Goal: Information Seeking & Learning: Learn about a topic

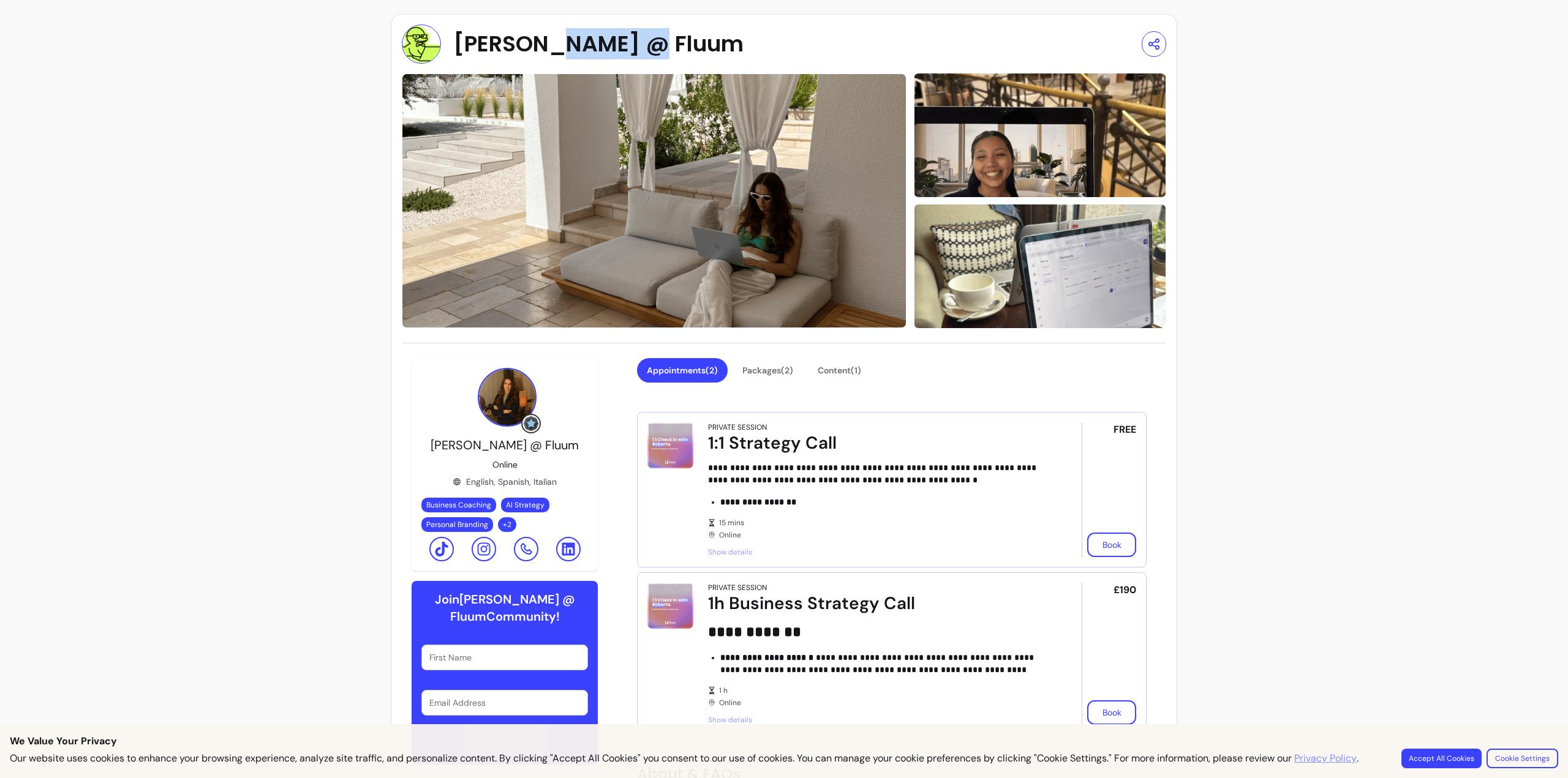
drag, startPoint x: 553, startPoint y: 18, endPoint x: 654, endPoint y: 23, distance: 101.1
click at [654, 23] on div "**********" at bounding box center [784, 554] width 784 height 1081
click at [655, 24] on div "**********" at bounding box center [784, 554] width 784 height 1081
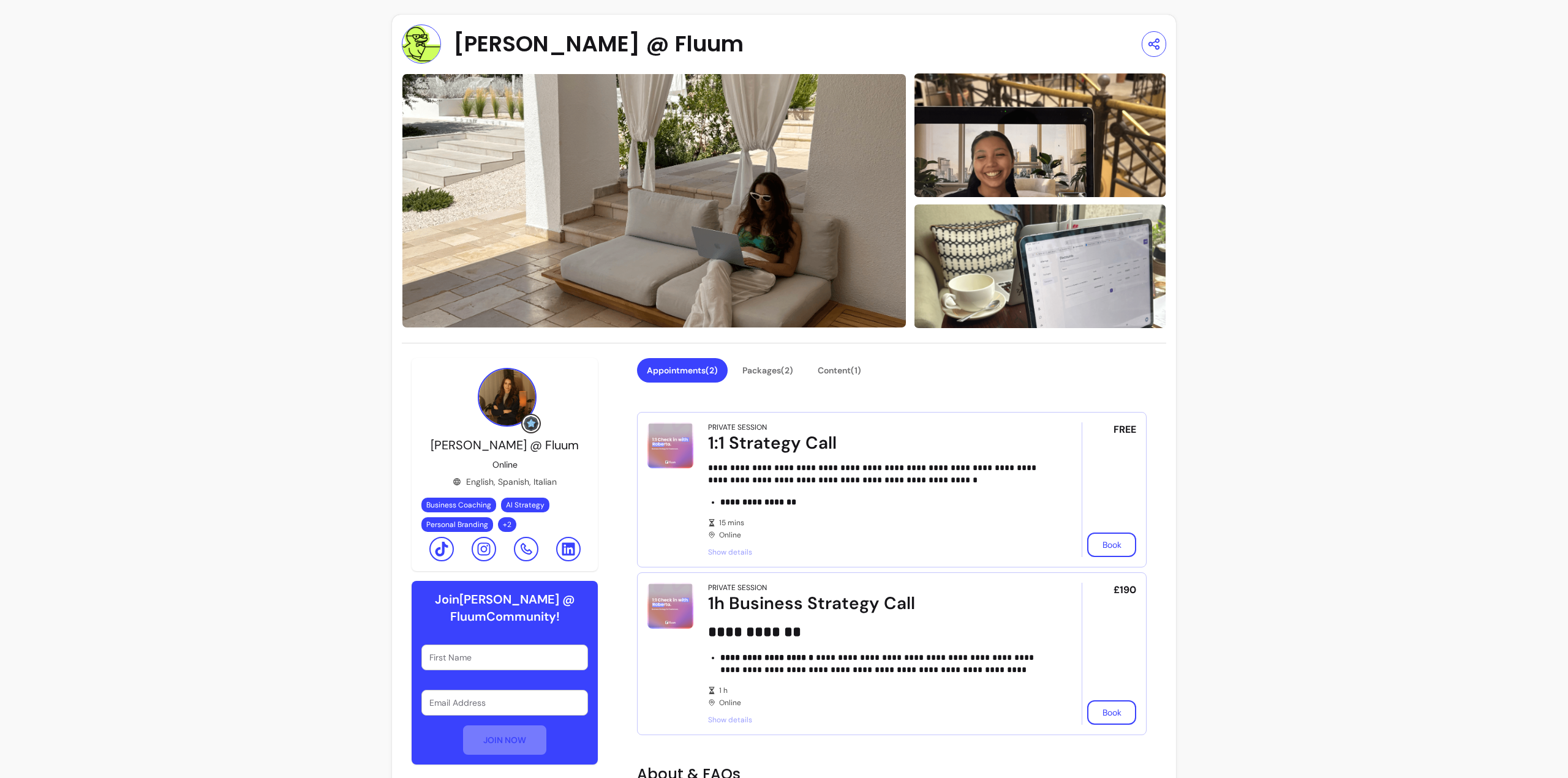
click at [339, 91] on div "**********" at bounding box center [784, 552] width 1568 height 1105
click at [437, 36] on div "[PERSON_NAME] @ Fluum" at bounding box center [572, 44] width 342 height 39
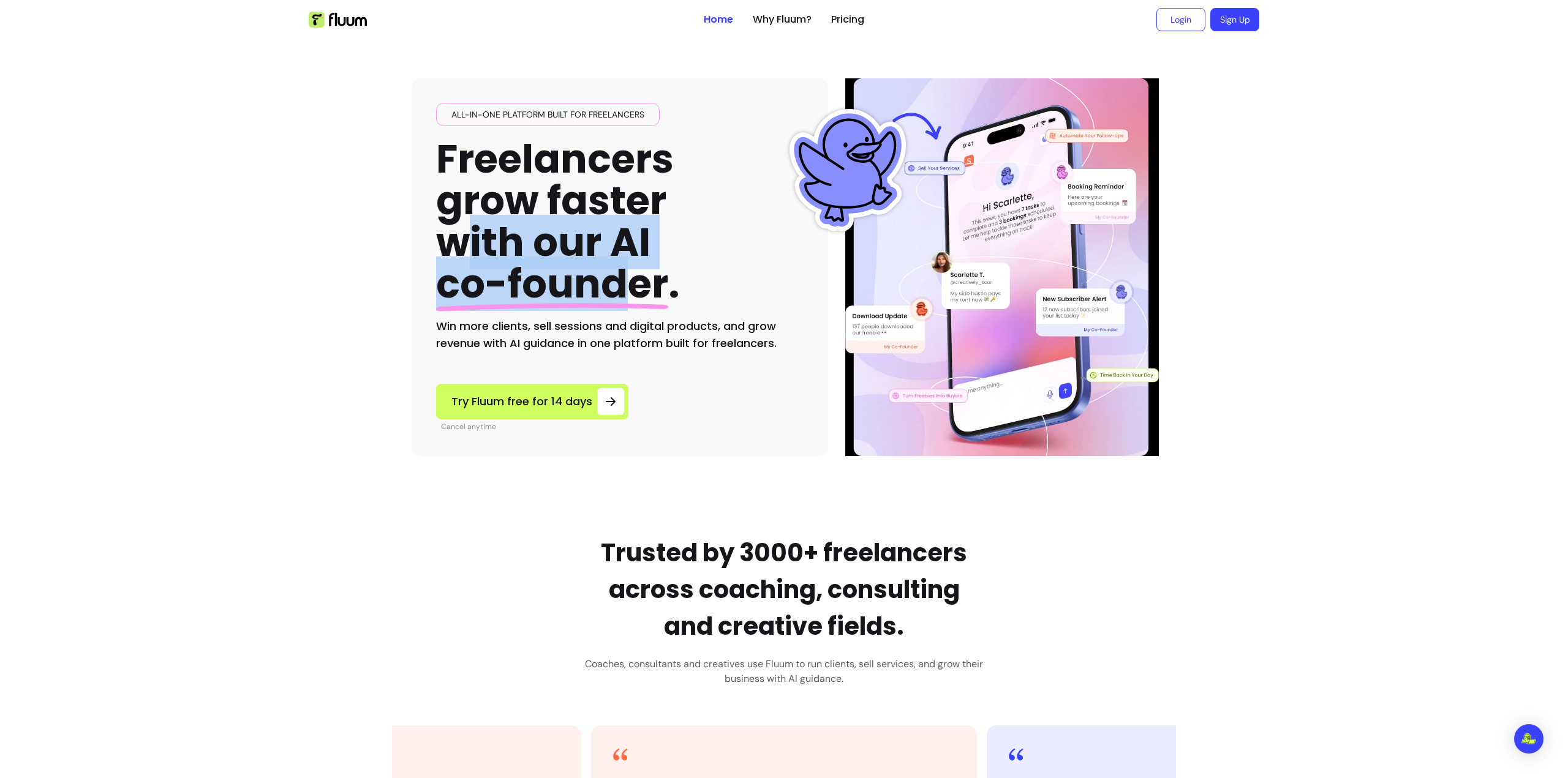
drag, startPoint x: 504, startPoint y: 234, endPoint x: 620, endPoint y: 276, distance: 123.4
click at [620, 276] on h1 "Freelancers grow faster with our AI co-founder ." at bounding box center [558, 222] width 244 height 167
click at [620, 276] on span "co-founder" at bounding box center [552, 284] width 232 height 54
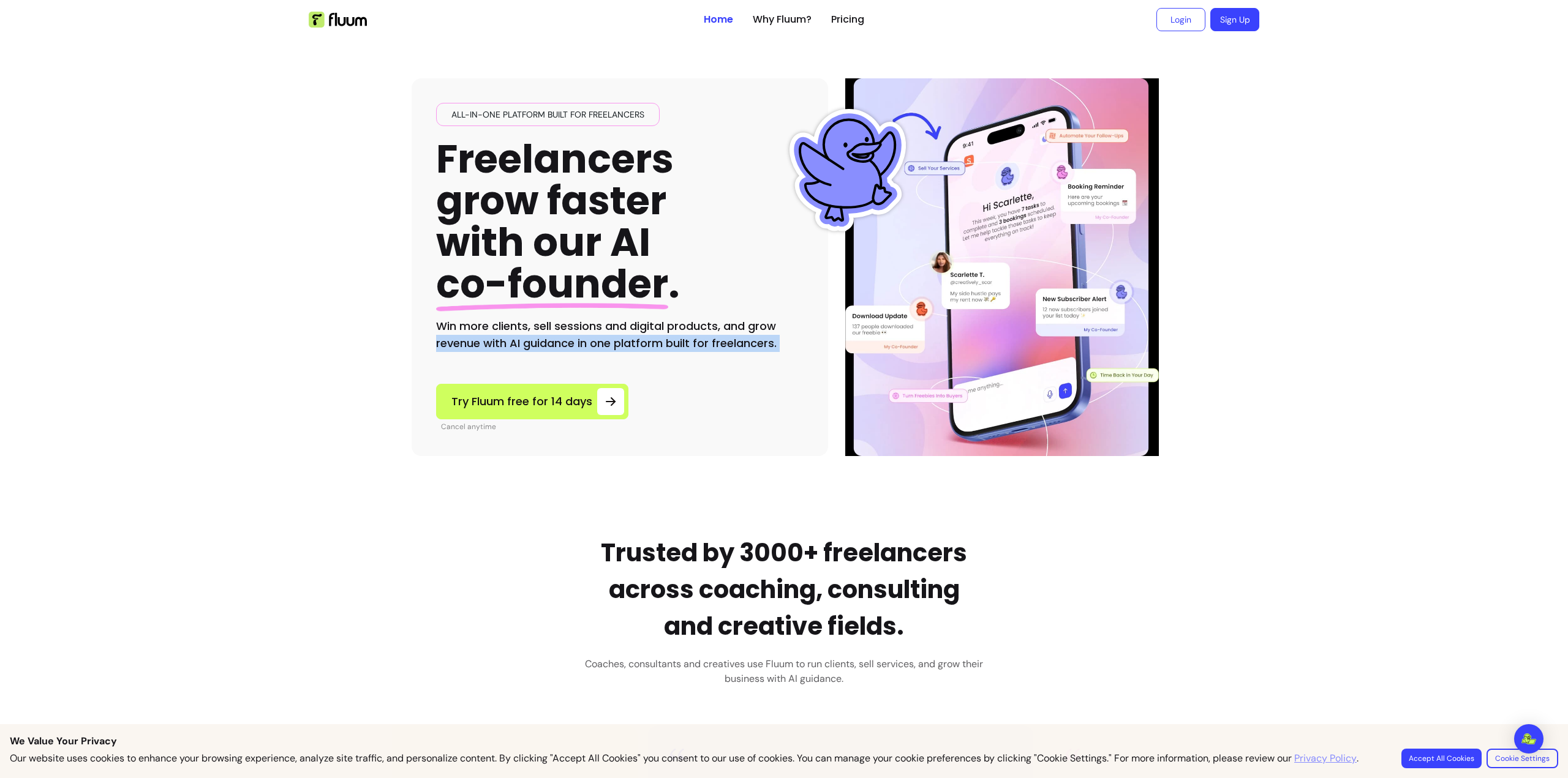
drag, startPoint x: 422, startPoint y: 338, endPoint x: 539, endPoint y: 378, distance: 123.6
click at [539, 378] on div "All-in-one platform built for freelancers Freelancers grow faster with our AI c…" at bounding box center [620, 267] width 417 height 378
click at [539, 378] on div "Try Fluum free for 14 days Cancel anytime" at bounding box center [532, 398] width 192 height 68
drag, startPoint x: 469, startPoint y: 335, endPoint x: 645, endPoint y: 343, distance: 176.2
click at [645, 343] on h2 "Win more clients, sell sessions and digital products, and grow revenue with AI …" at bounding box center [620, 335] width 368 height 34
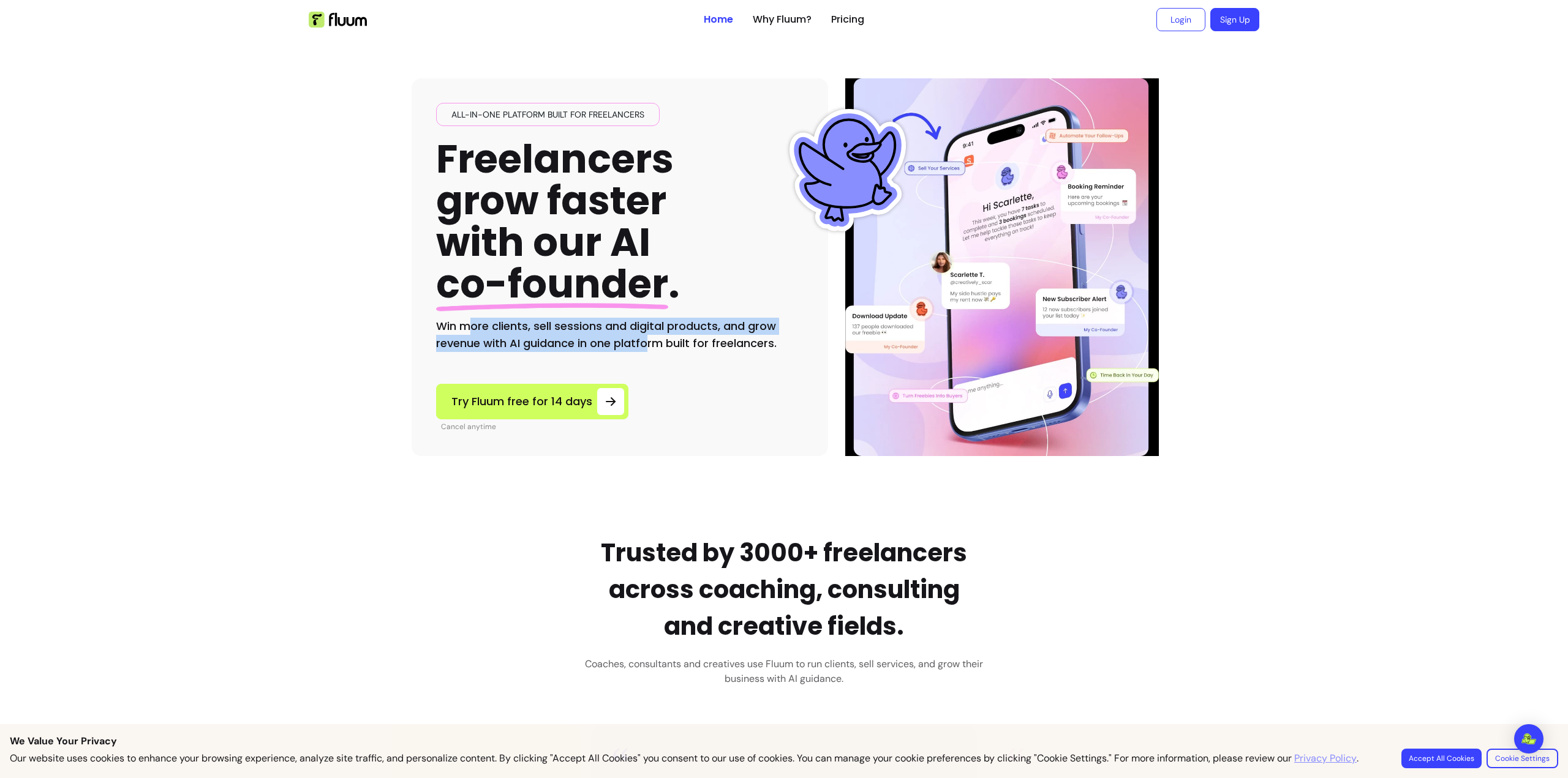
click at [645, 343] on h2 "Win more clients, sell sessions and digital products, and grow revenue with AI …" at bounding box center [620, 335] width 368 height 34
drag, startPoint x: 612, startPoint y: 335, endPoint x: 700, endPoint y: 336, distance: 88.0
click at [700, 336] on h2 "Win more clients, sell sessions and digital products, and grow revenue with AI …" at bounding box center [620, 335] width 368 height 34
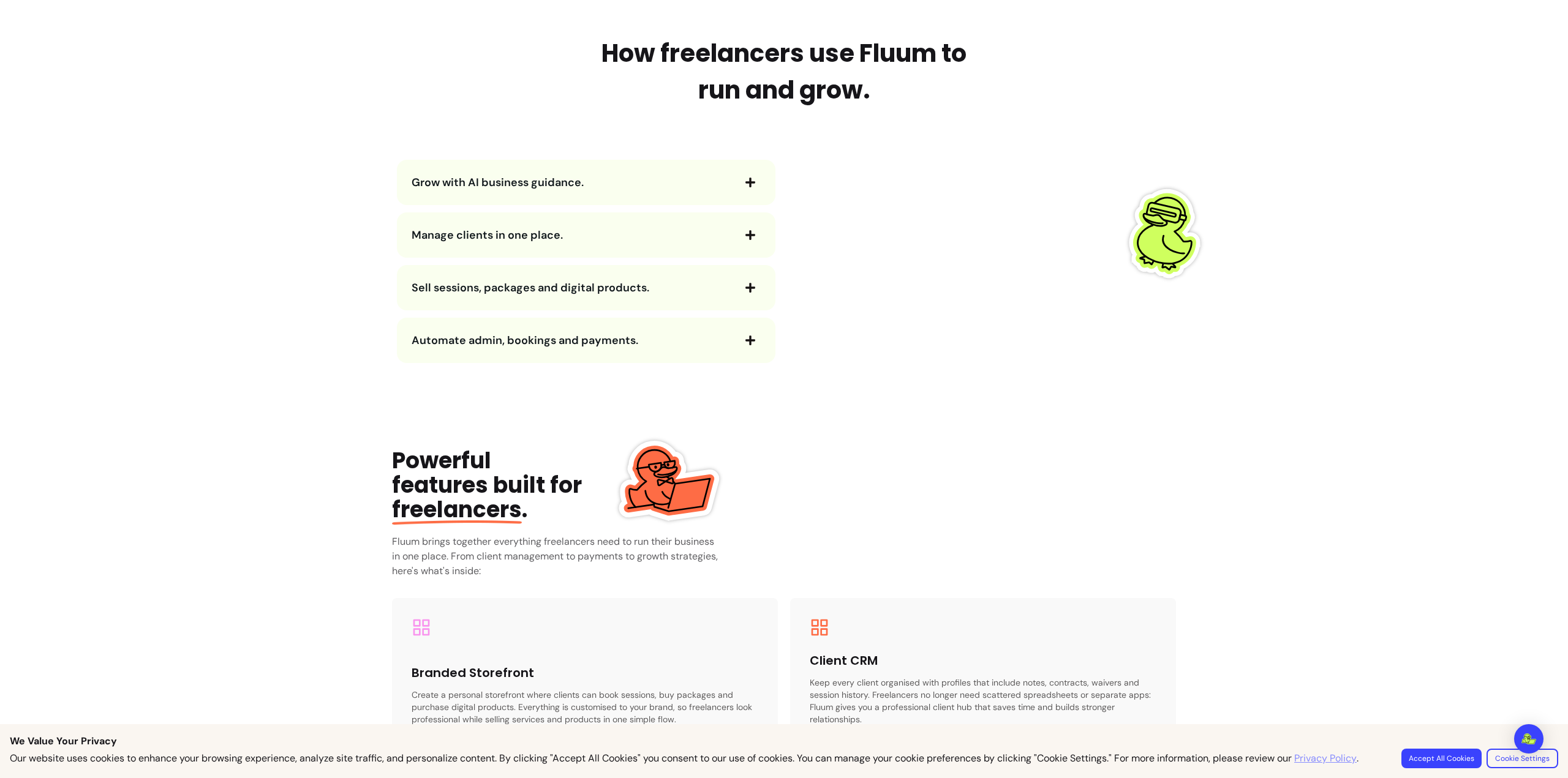
scroll to position [1225, 0]
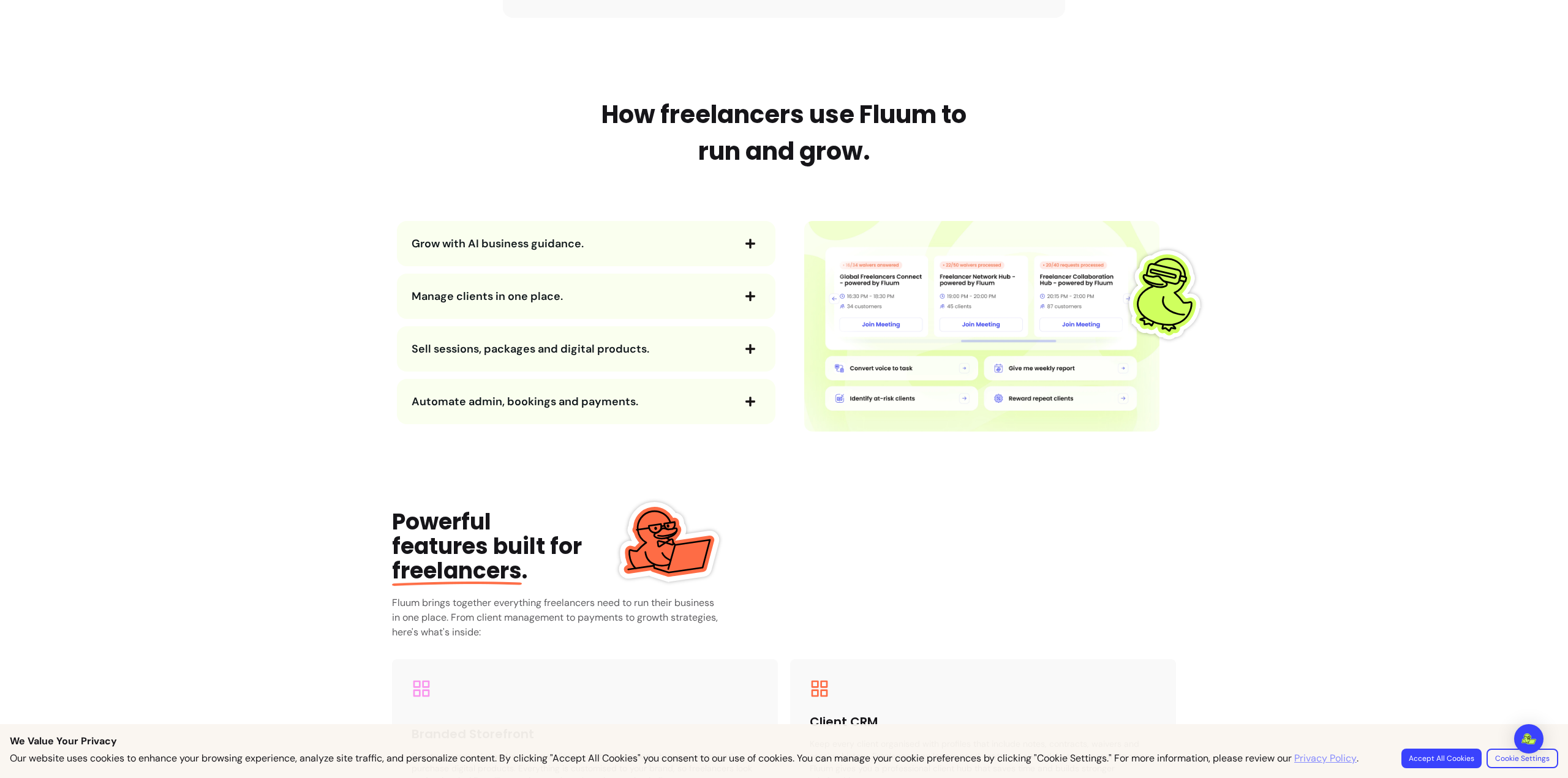
click at [704, 259] on div "Grow with AI business guidance." at bounding box center [586, 244] width 379 height 45
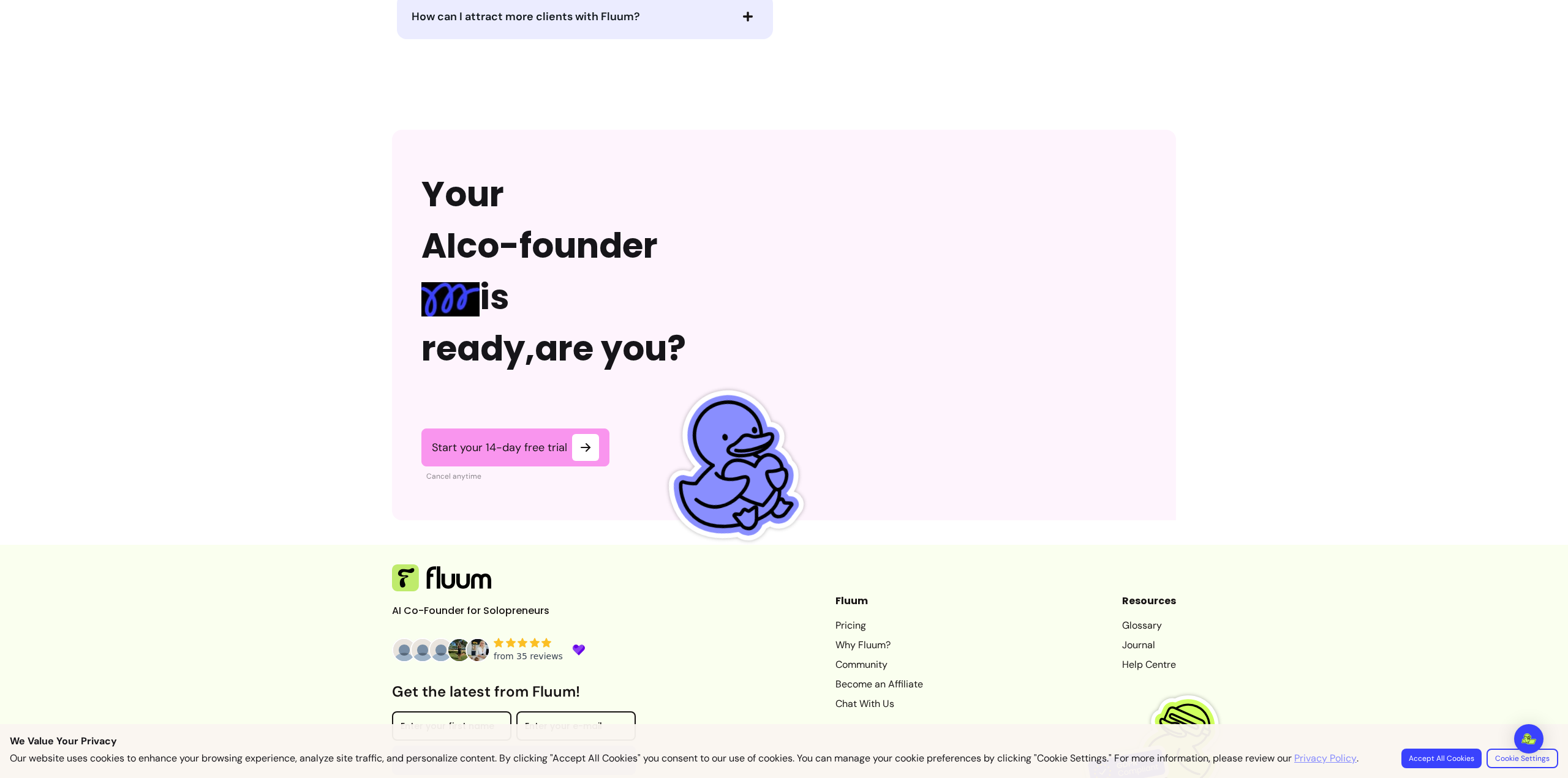
scroll to position [2816, 0]
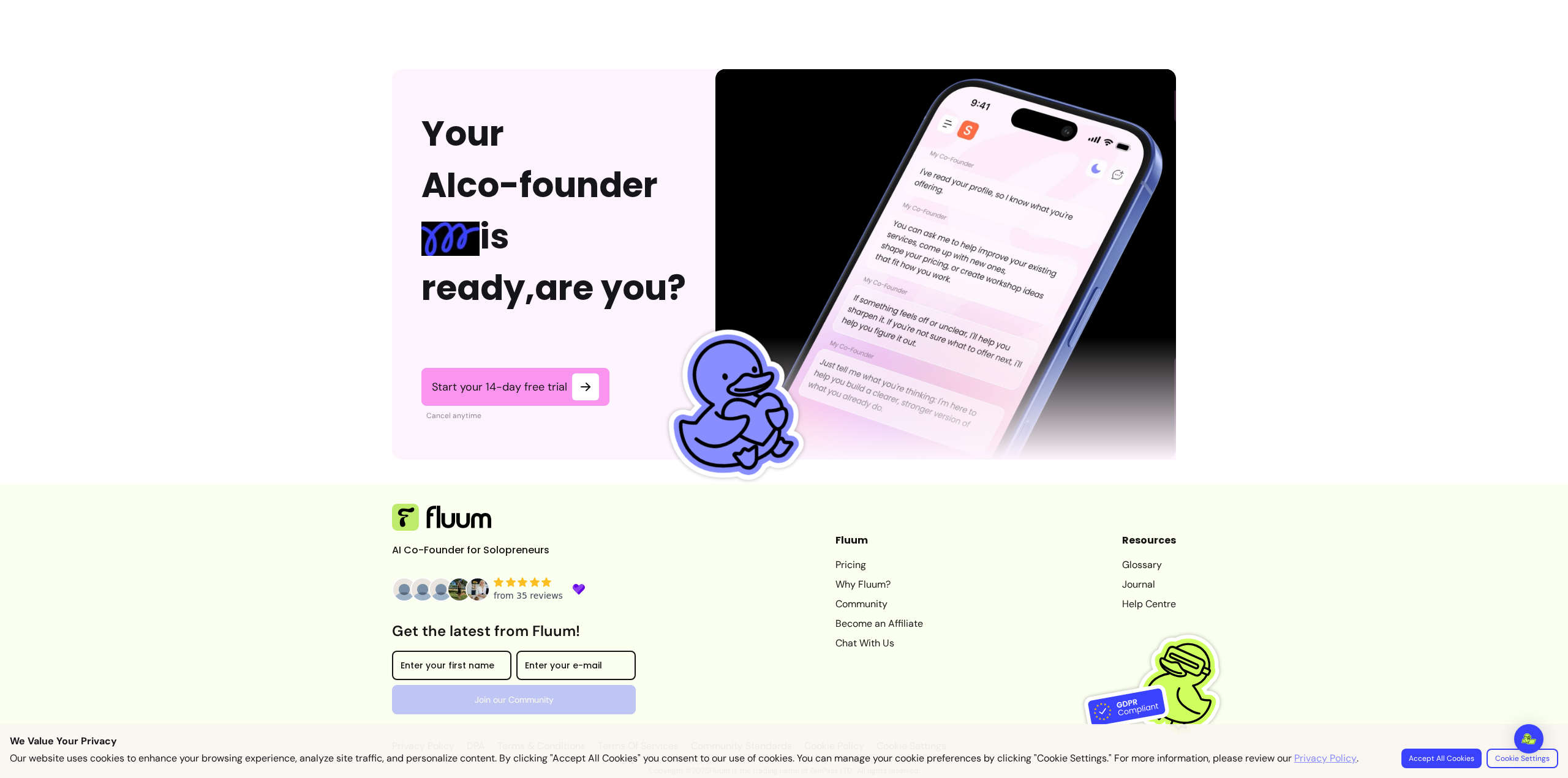
click at [835, 566] on link "Pricing" at bounding box center [879, 565] width 88 height 14
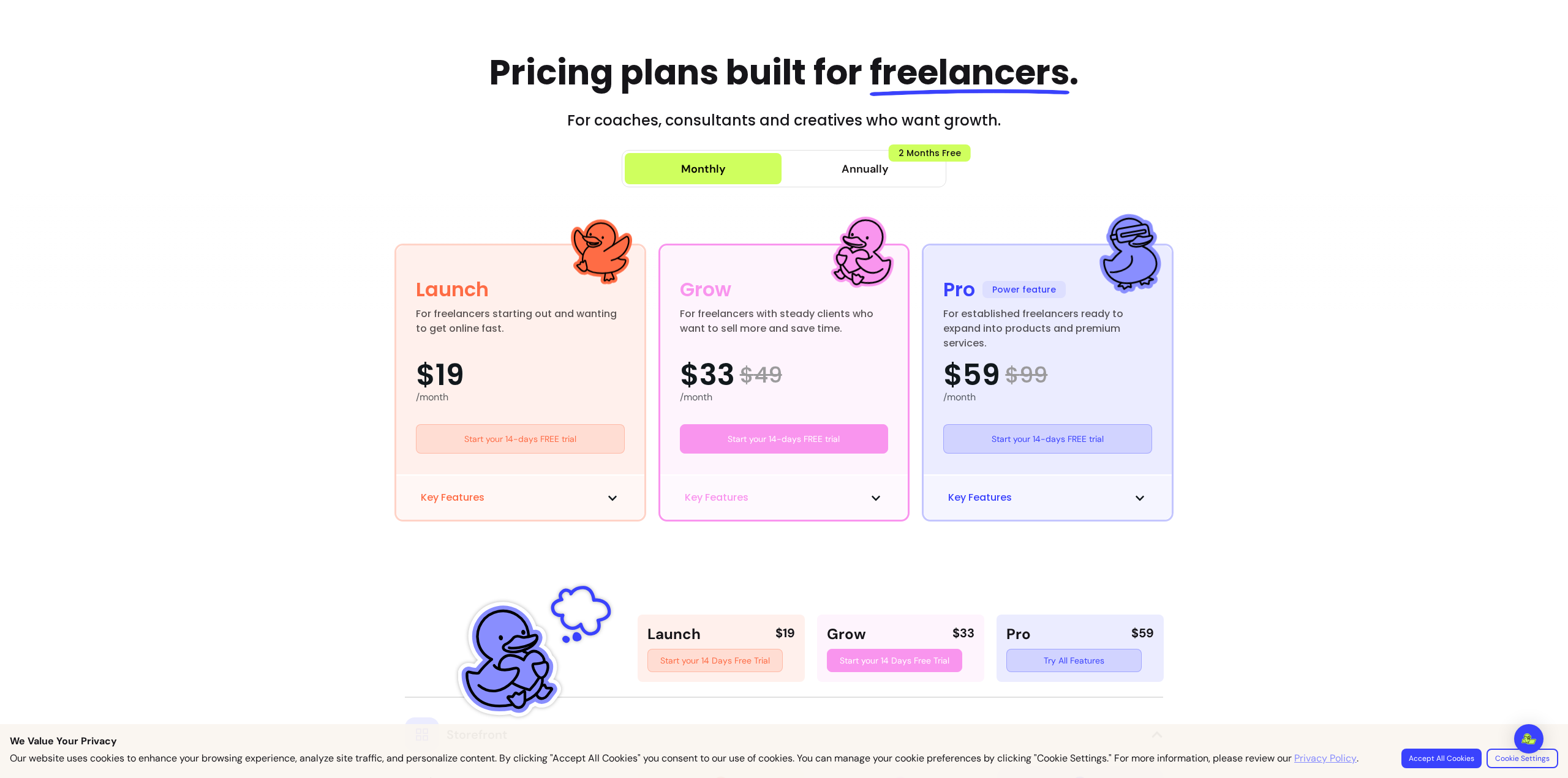
scroll to position [39, 0]
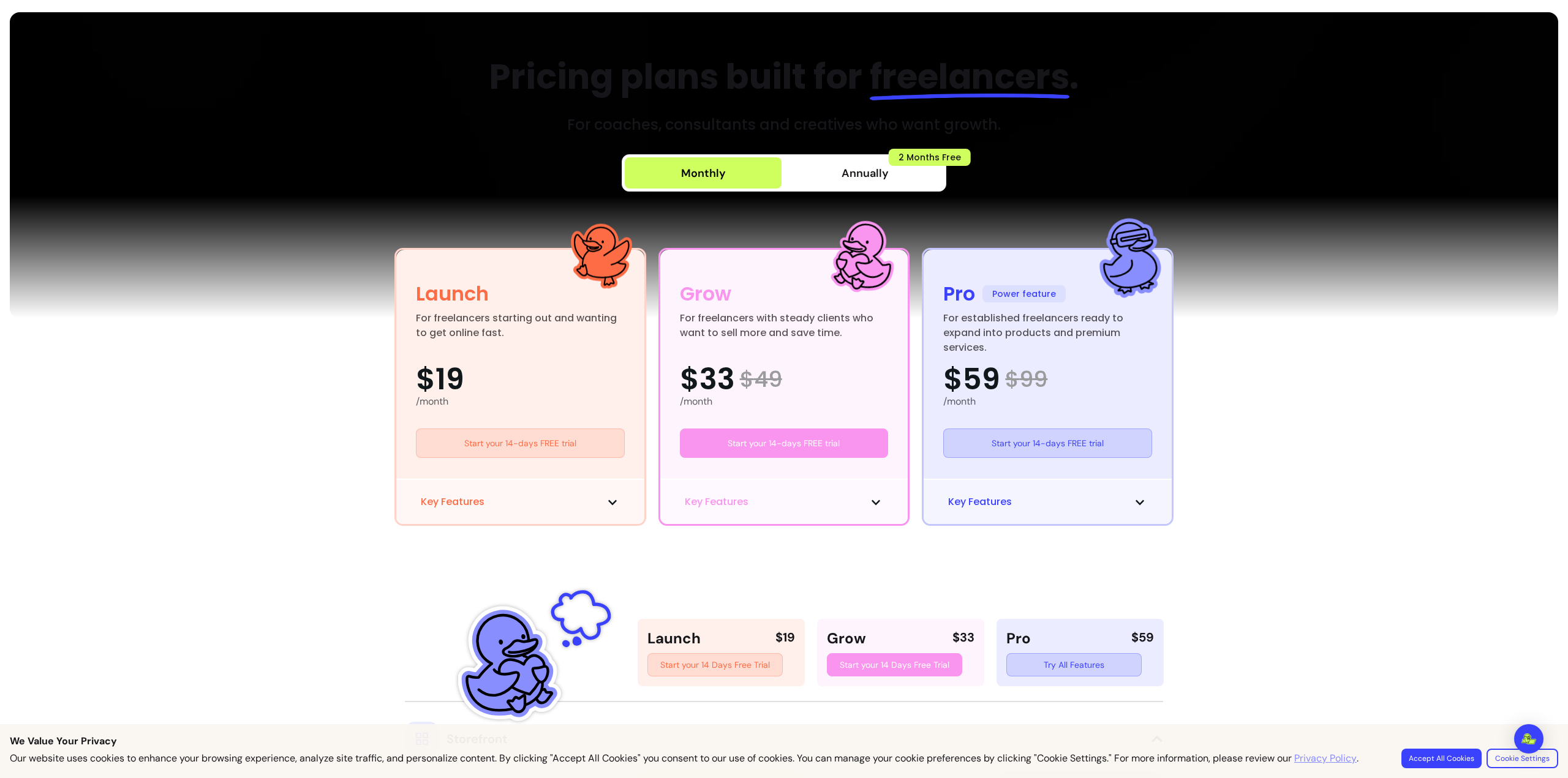
click at [610, 499] on icon at bounding box center [613, 503] width 10 height 10
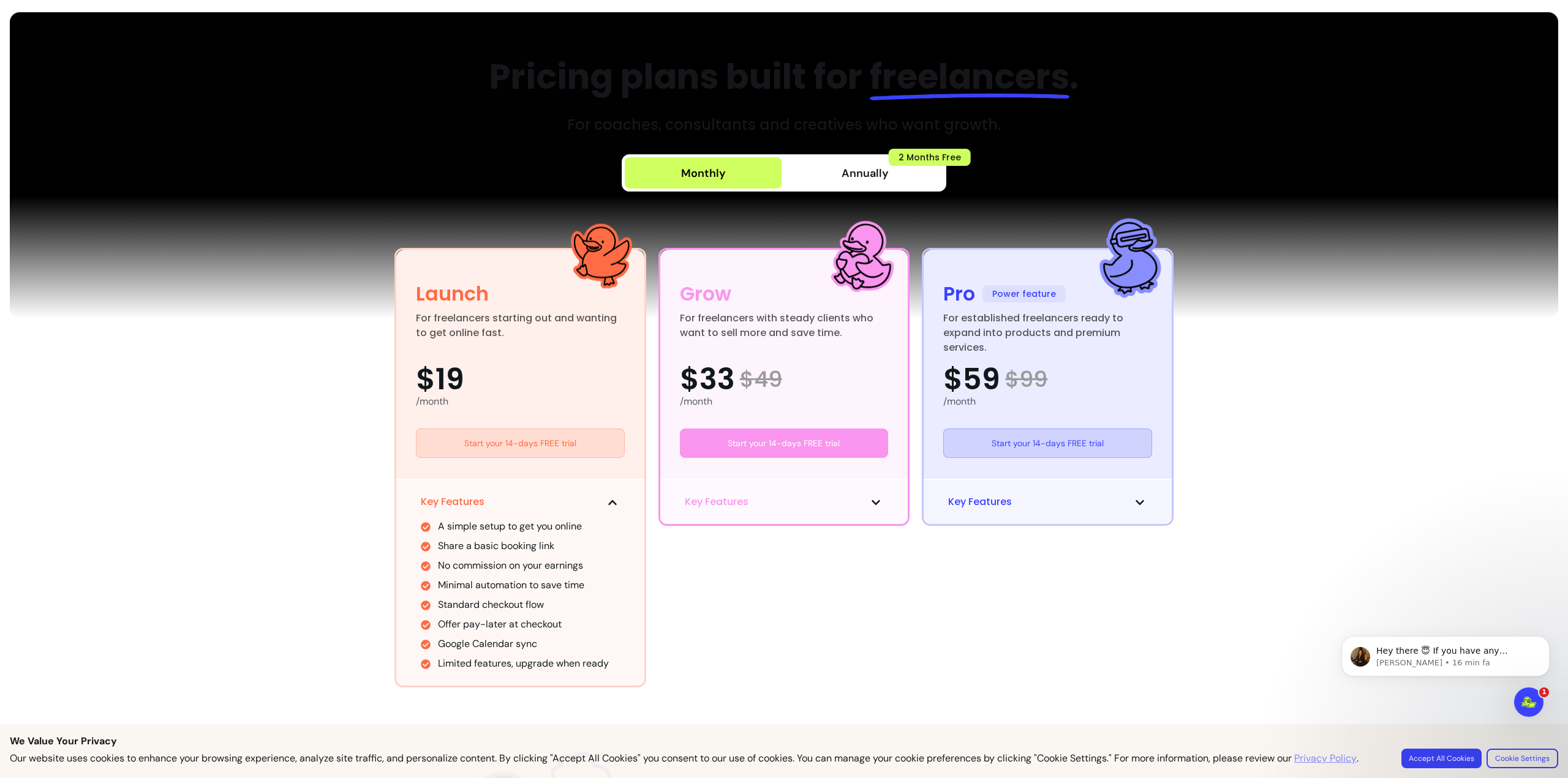
scroll to position [0, 0]
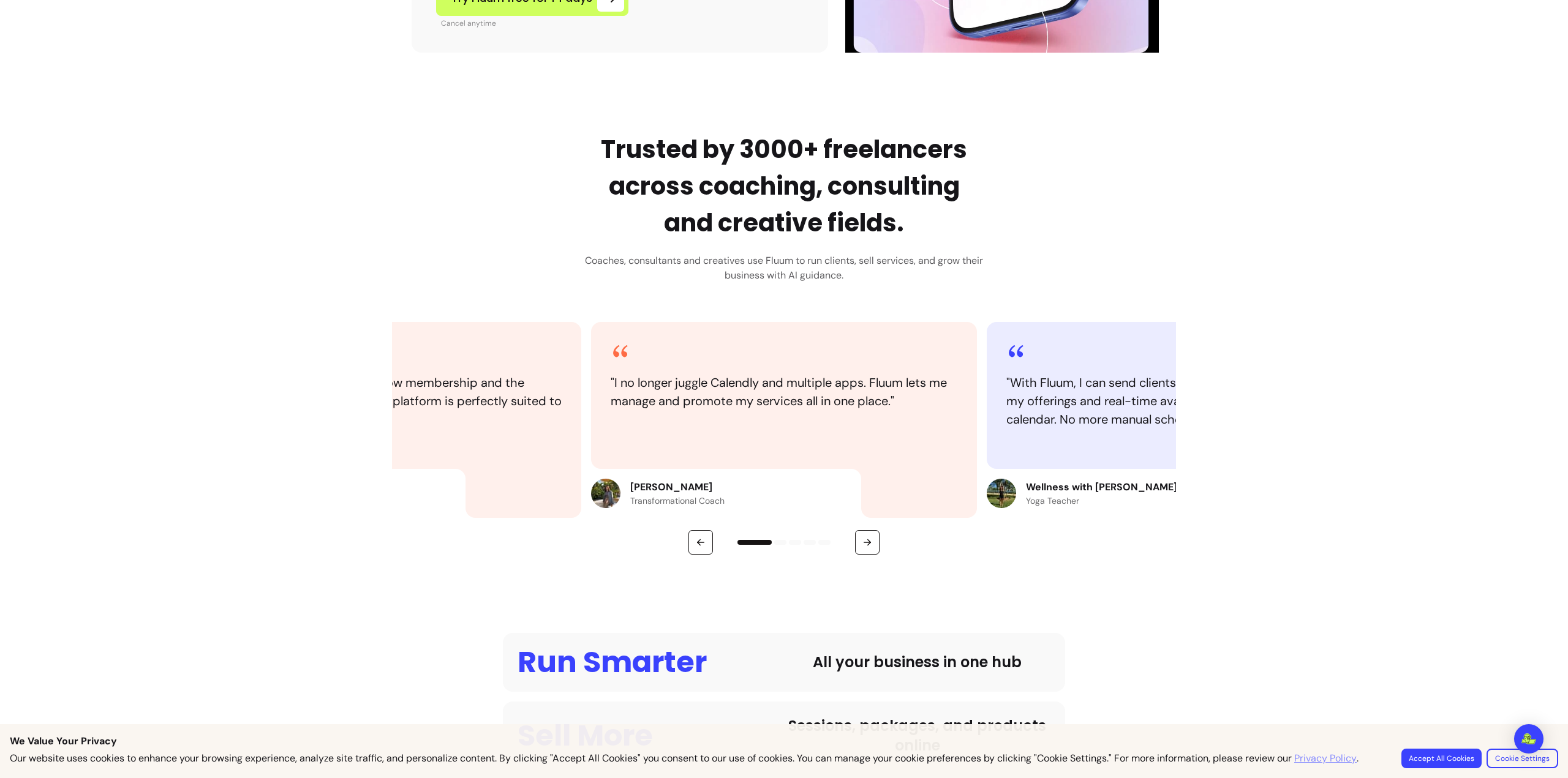
scroll to position [428, 0]
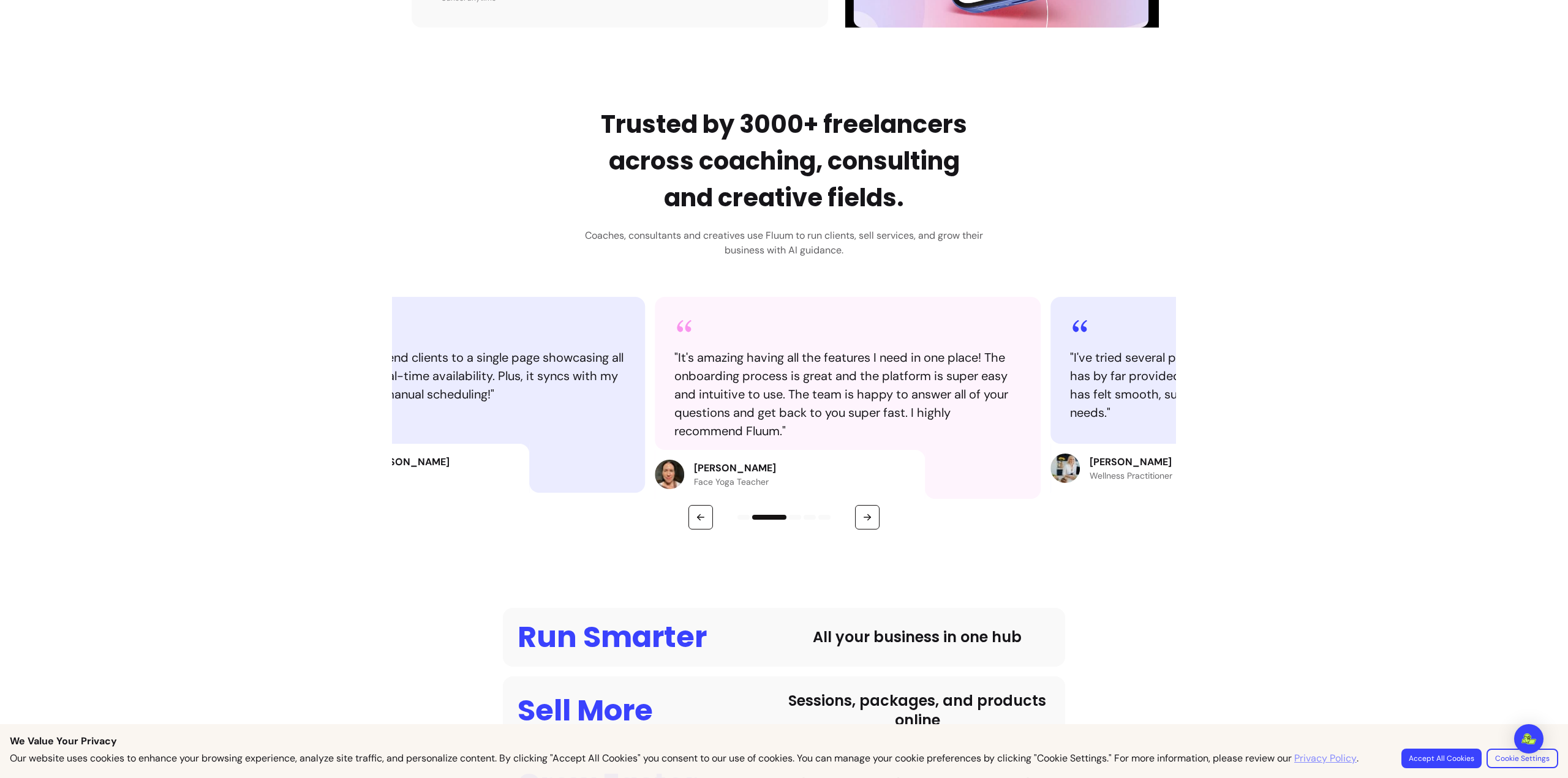
drag, startPoint x: 927, startPoint y: 411, endPoint x: 530, endPoint y: 421, distance: 397.1
click at [536, 421] on div "" With Fluum, I can send clients to a single page showcasing all my offerings a…" at bounding box center [452, 370] width 386 height 147
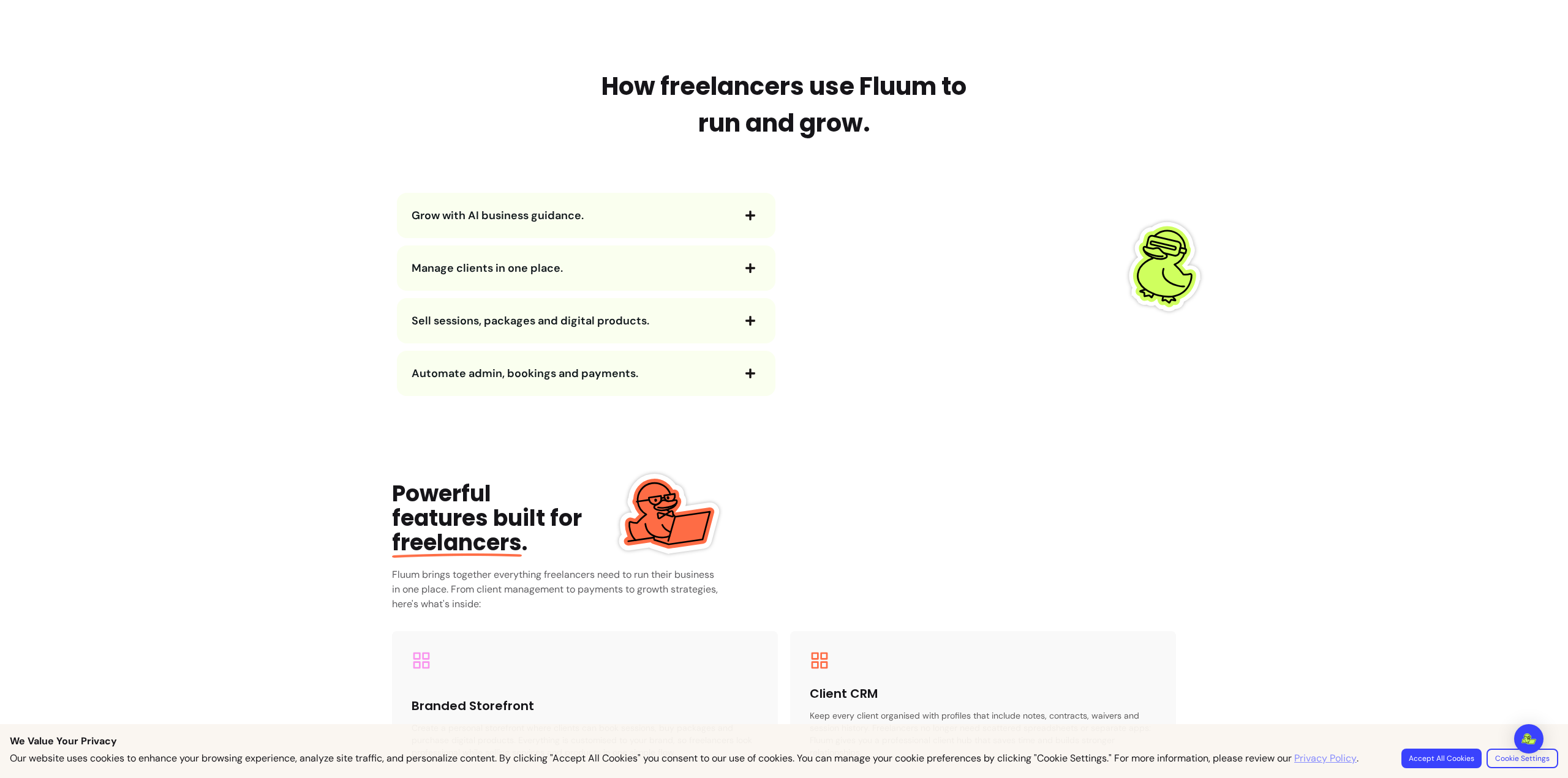
scroll to position [1347, 0]
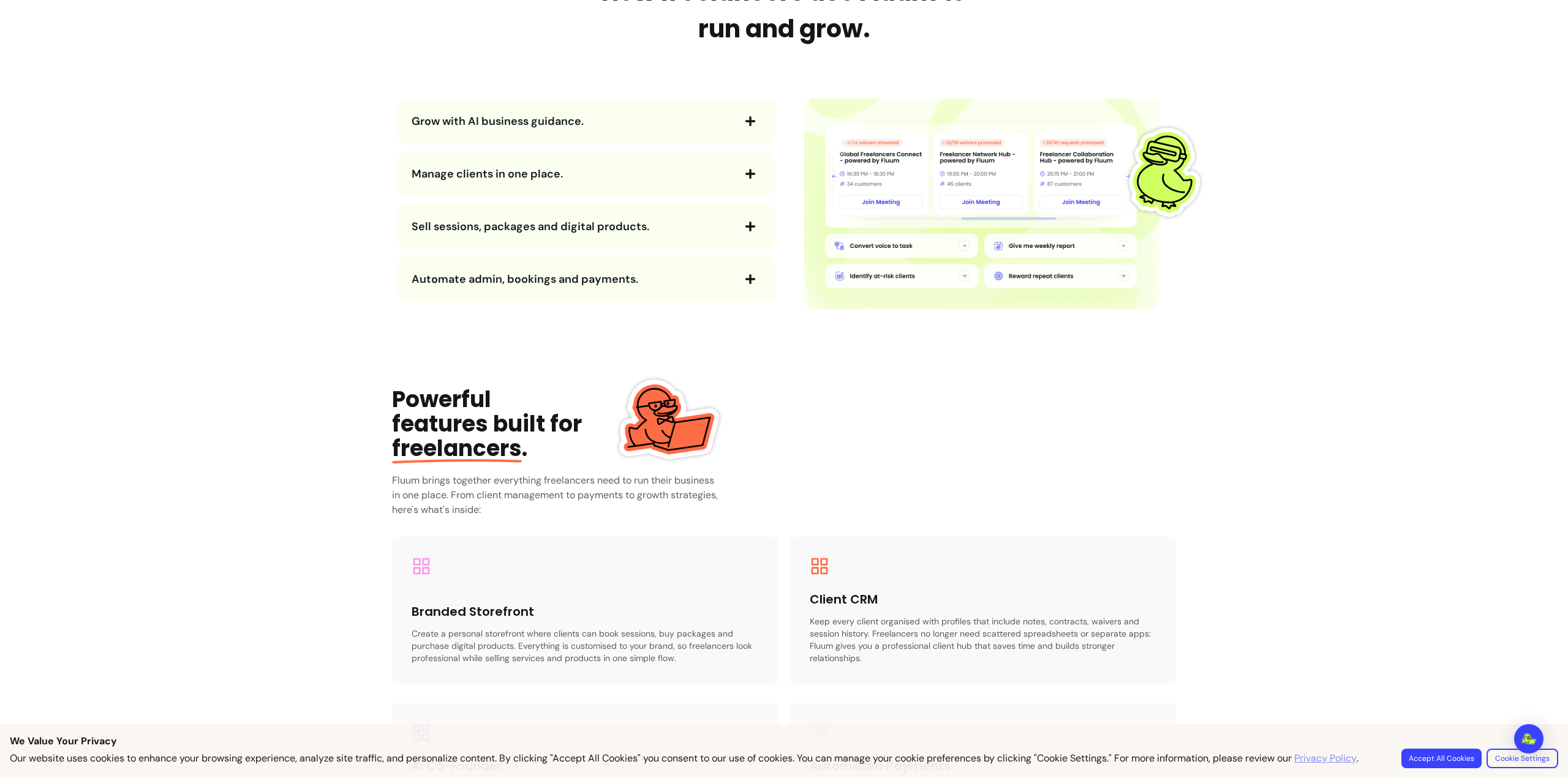
click at [610, 238] on div "Sell sessions, packages and digital products." at bounding box center [586, 227] width 379 height 45
click at [604, 224] on span "Sell sessions, packages and digital products." at bounding box center [530, 226] width 238 height 14
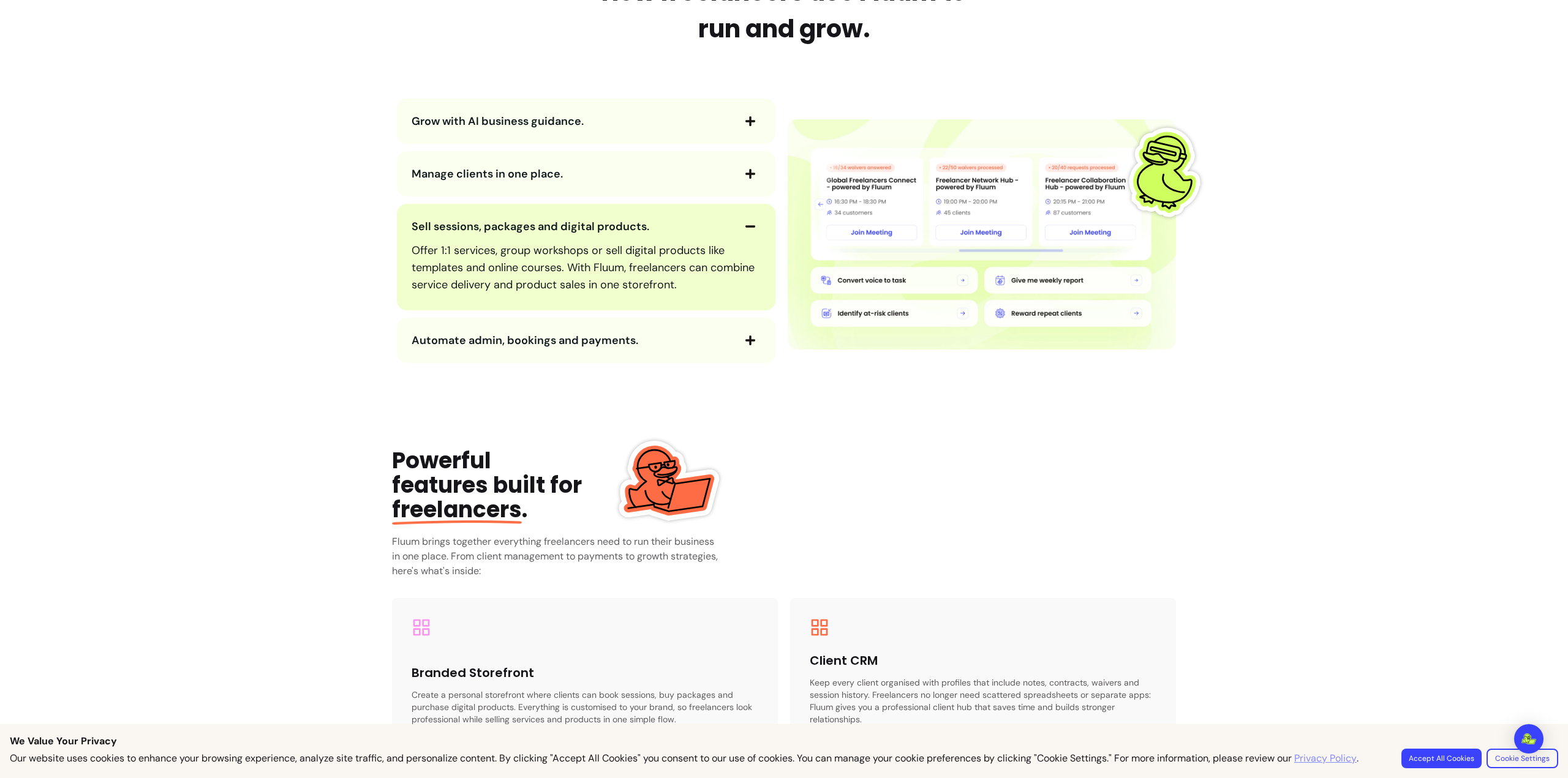
click at [614, 174] on span "Manage clients in one place." at bounding box center [572, 174] width 321 height 17
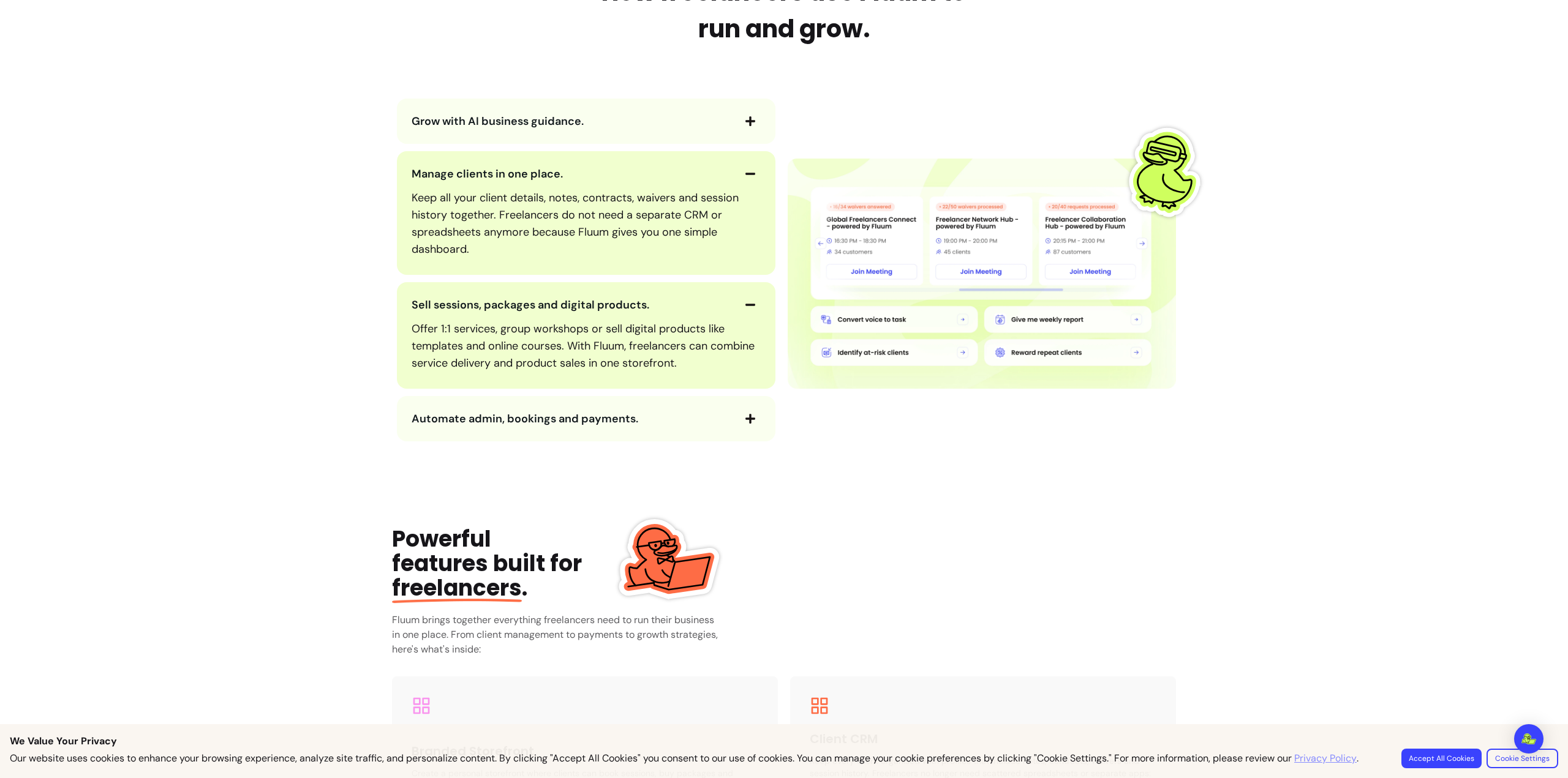
click at [651, 131] on button "Grow with AI business guidance." at bounding box center [586, 121] width 349 height 21
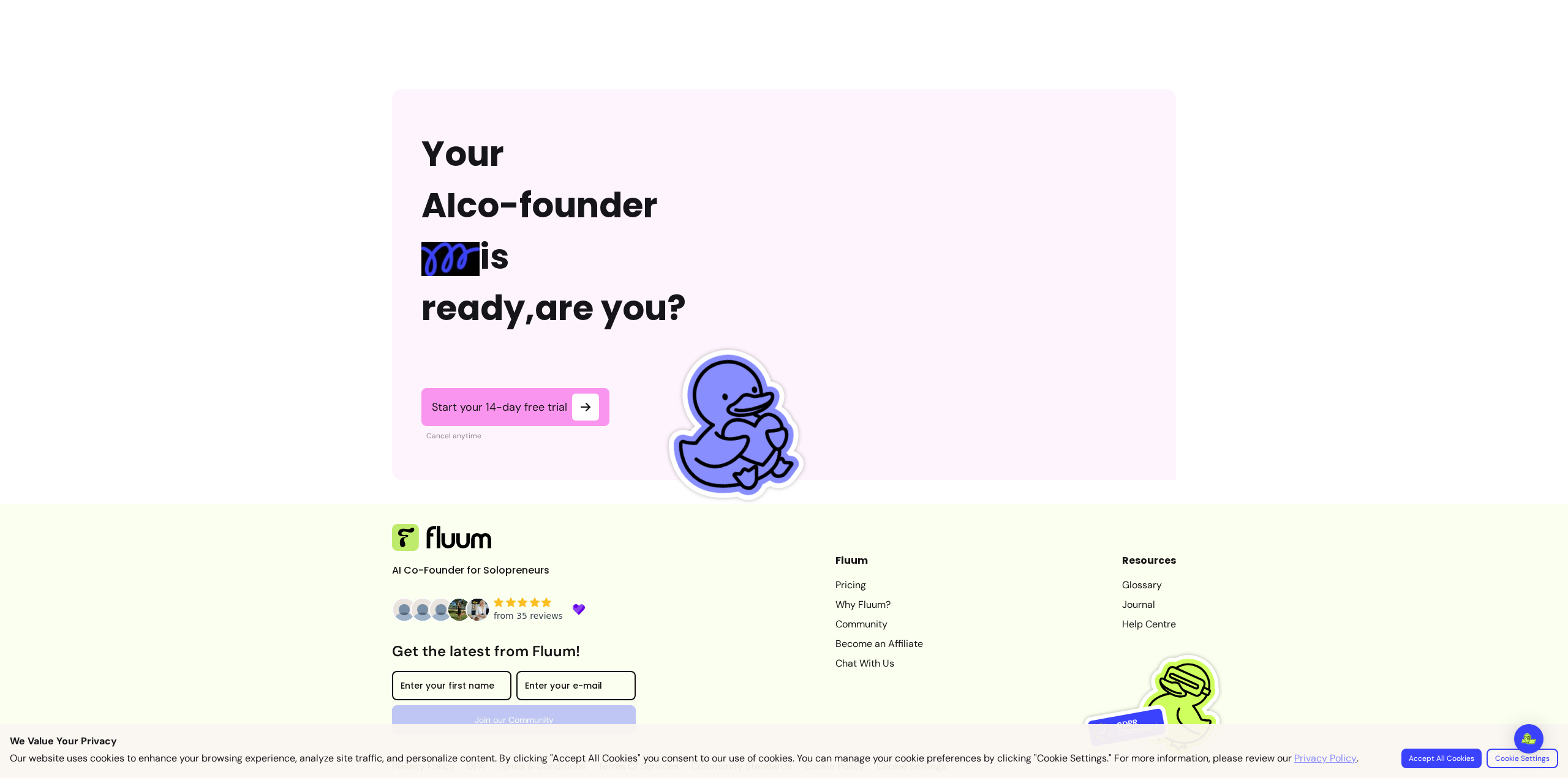
scroll to position [3017, 0]
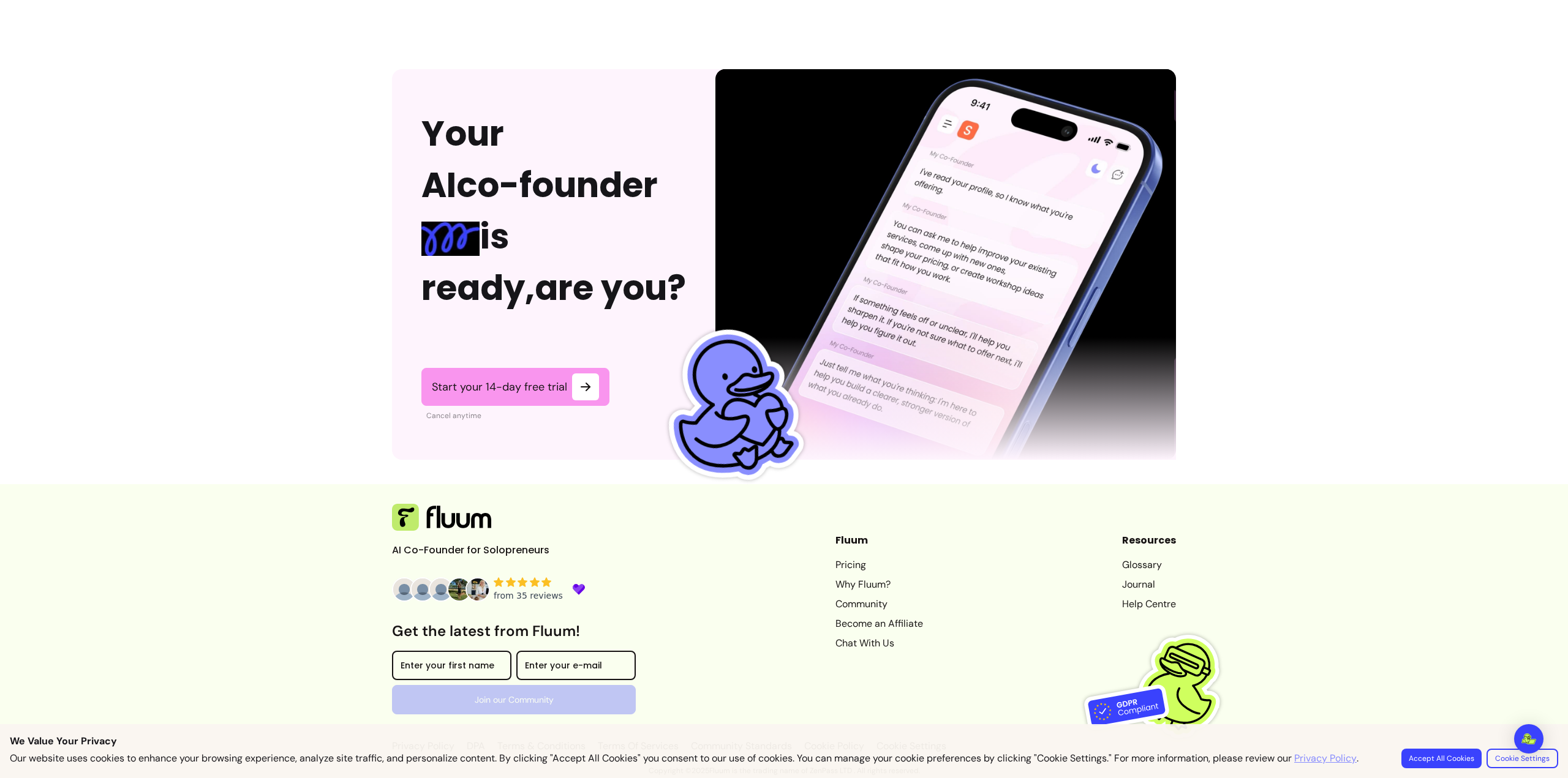
click at [841, 589] on link "Why Fluum?" at bounding box center [879, 584] width 88 height 14
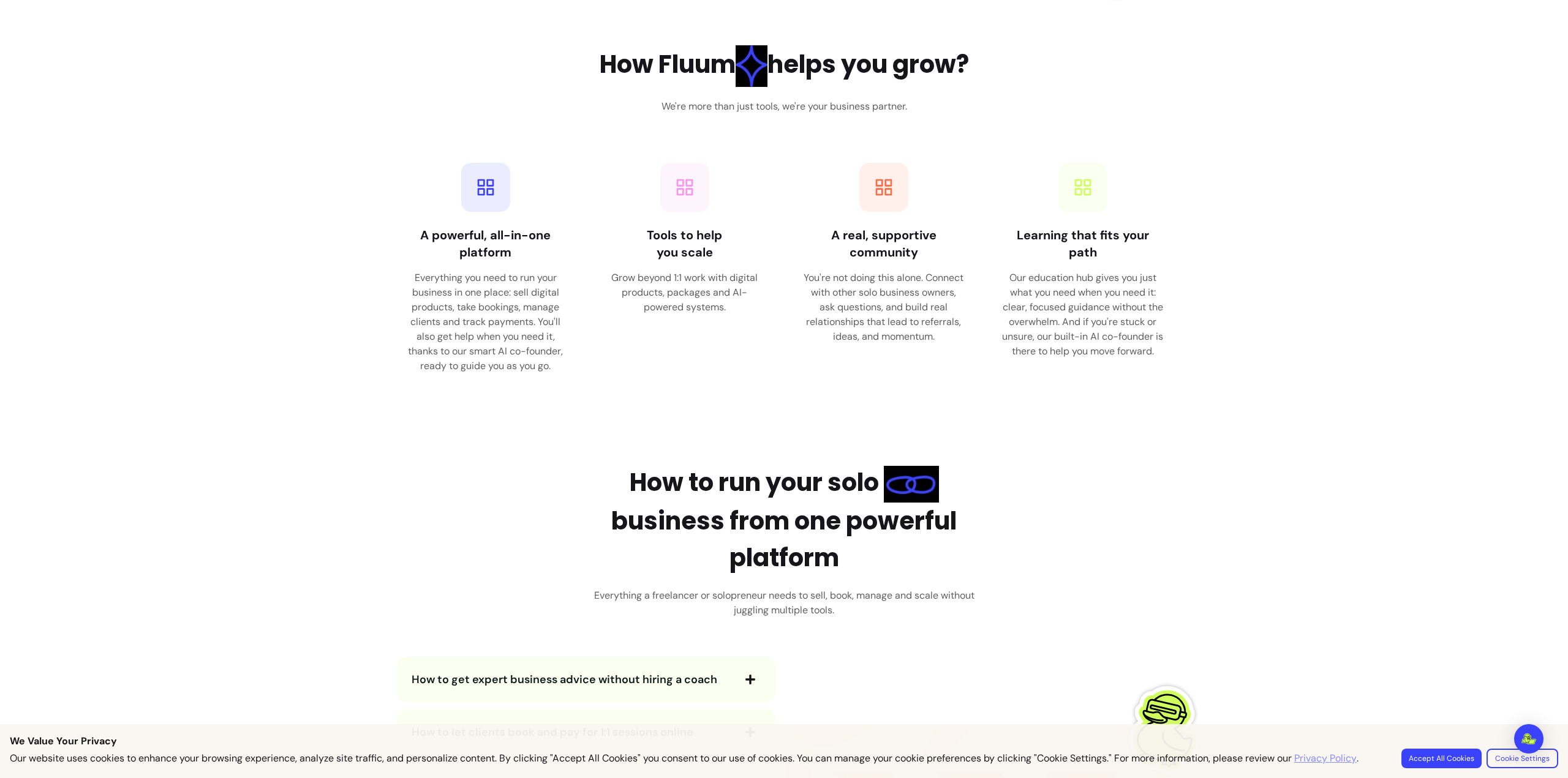
scroll to position [1776, 0]
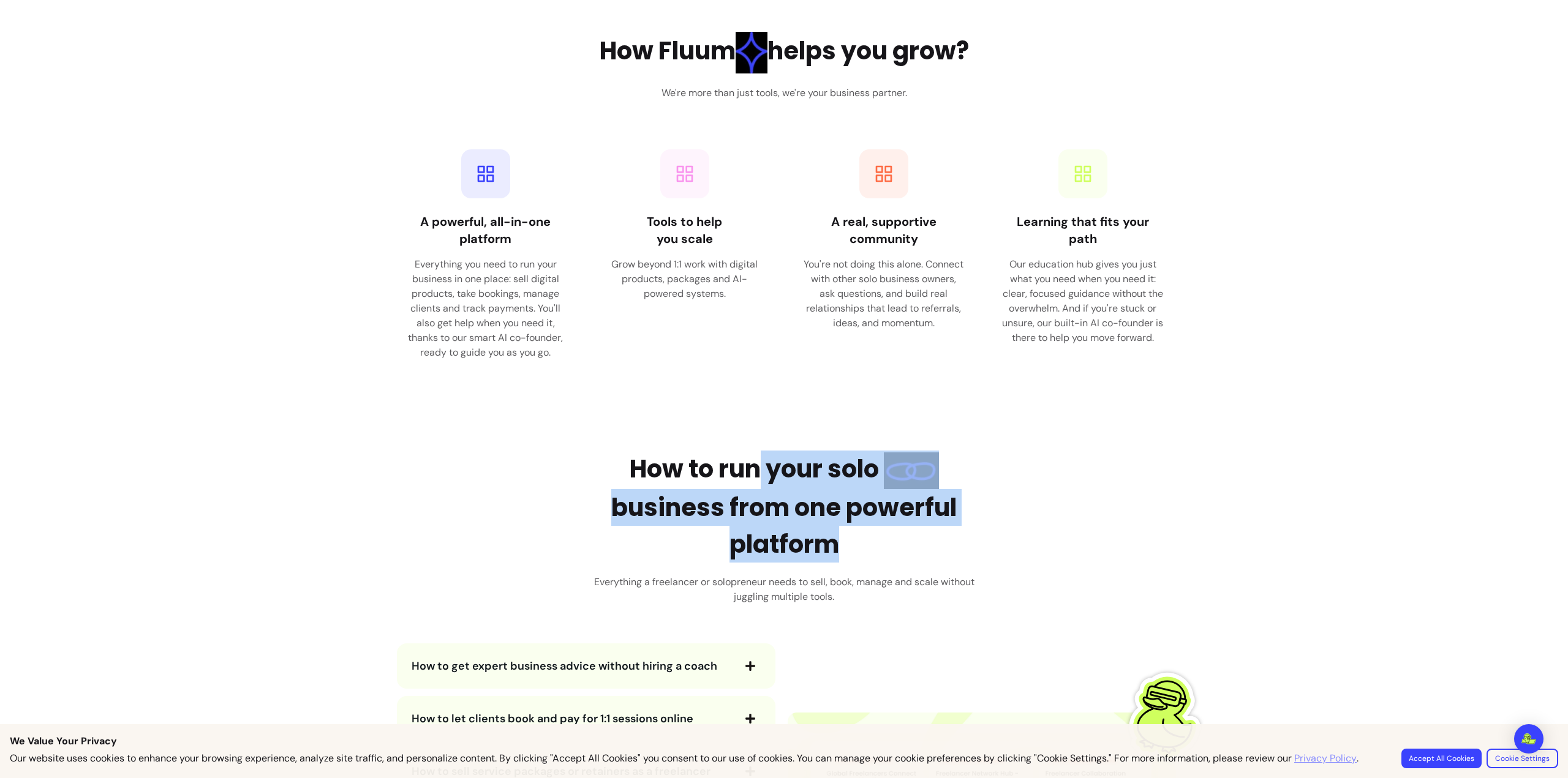
drag, startPoint x: 748, startPoint y: 474, endPoint x: 820, endPoint y: 536, distance: 95.0
click at [820, 536] on h2 "How to run your solo business from one powerful platform" at bounding box center [784, 506] width 398 height 112
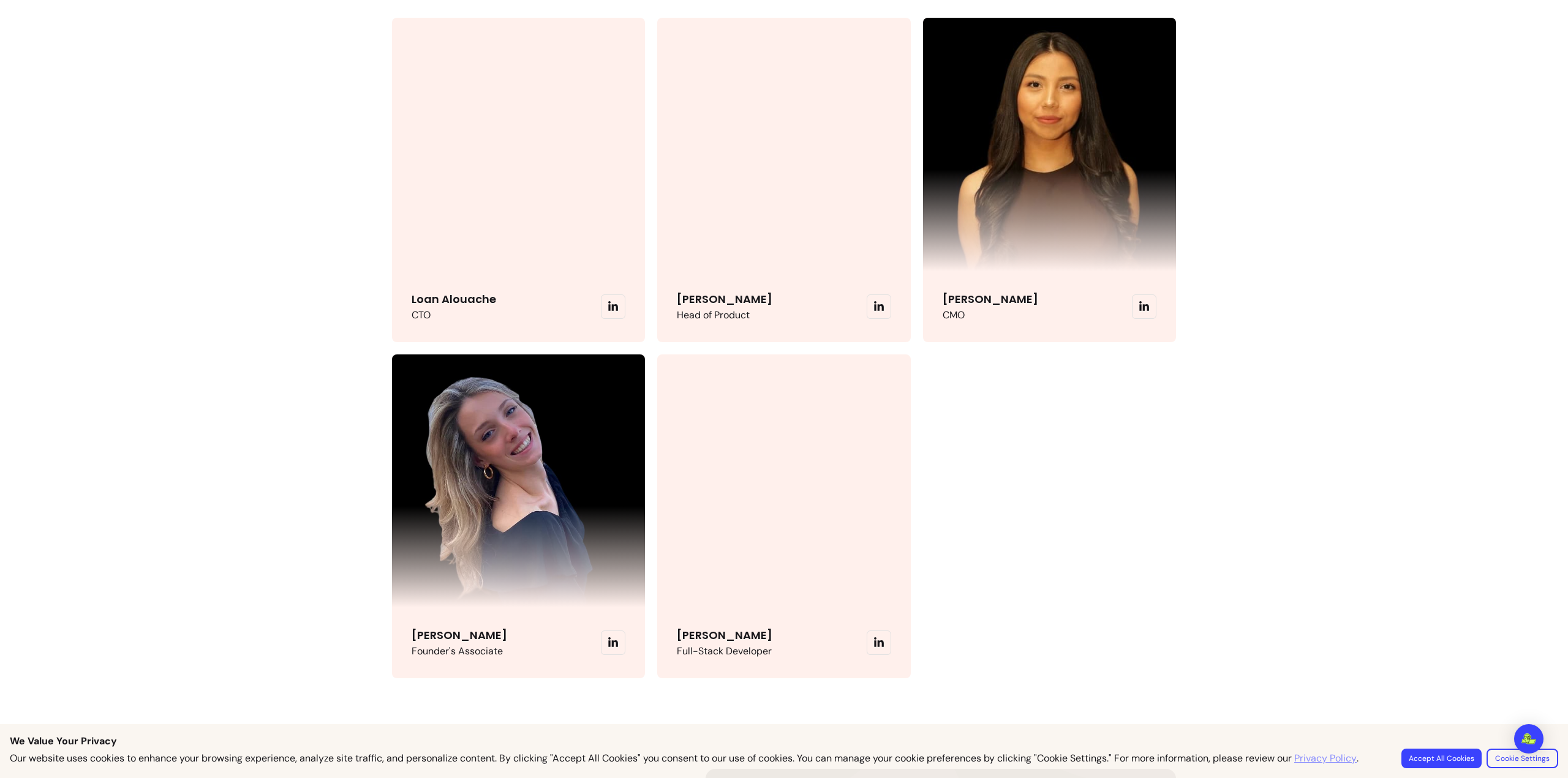
scroll to position [2939, 0]
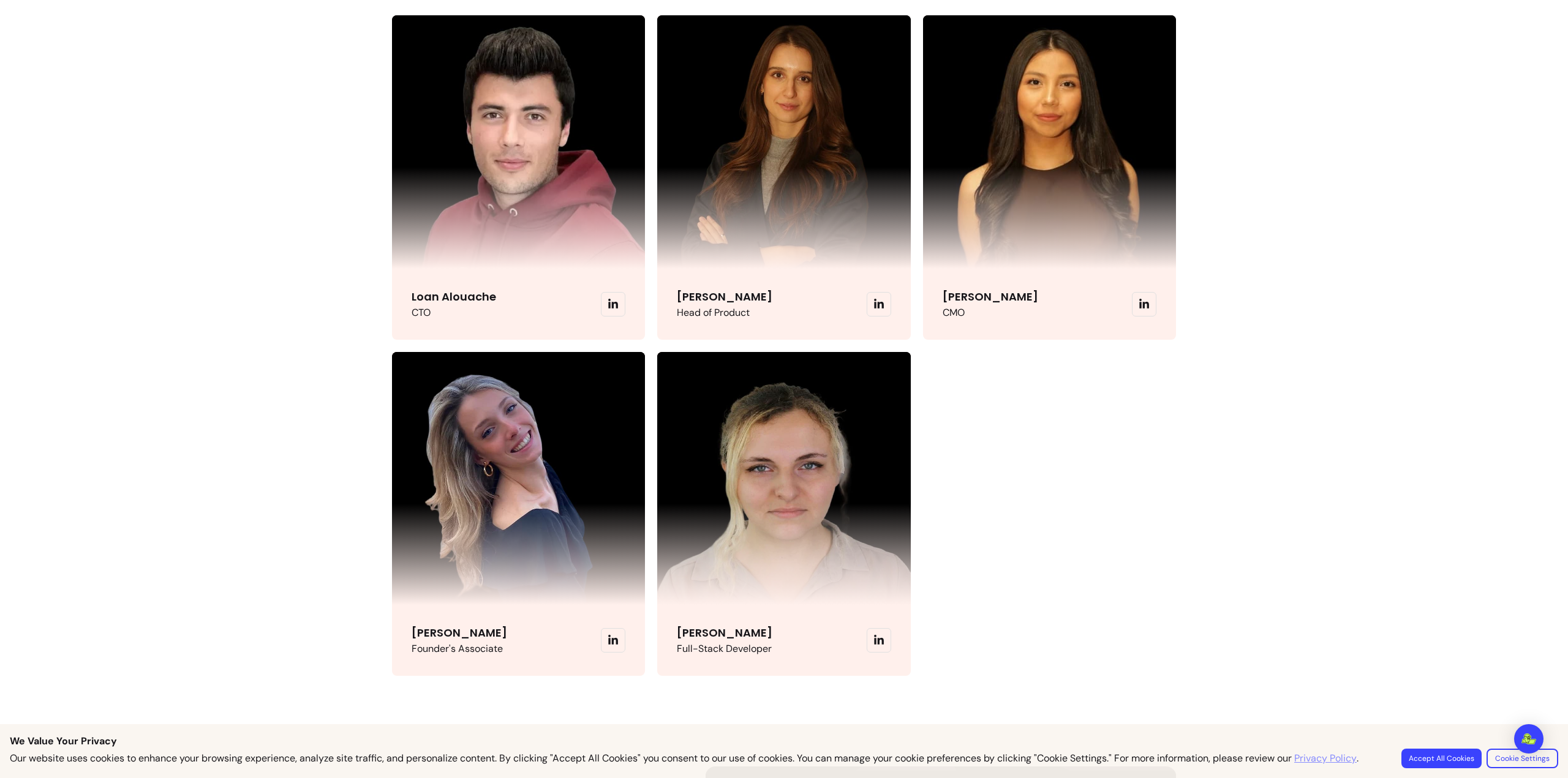
click at [454, 638] on p "Aurora Macchi" at bounding box center [459, 633] width 95 height 17
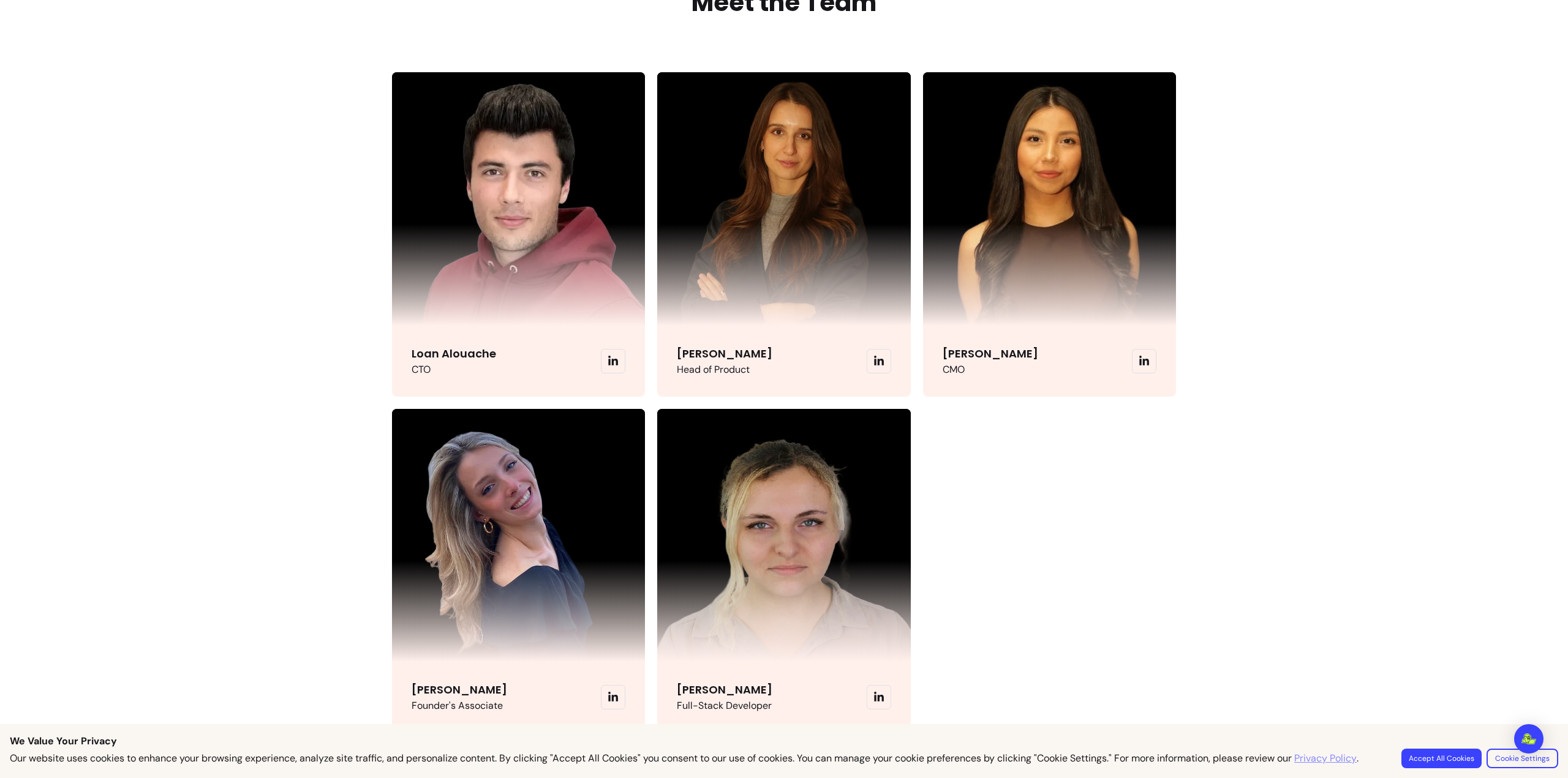
scroll to position [2878, 0]
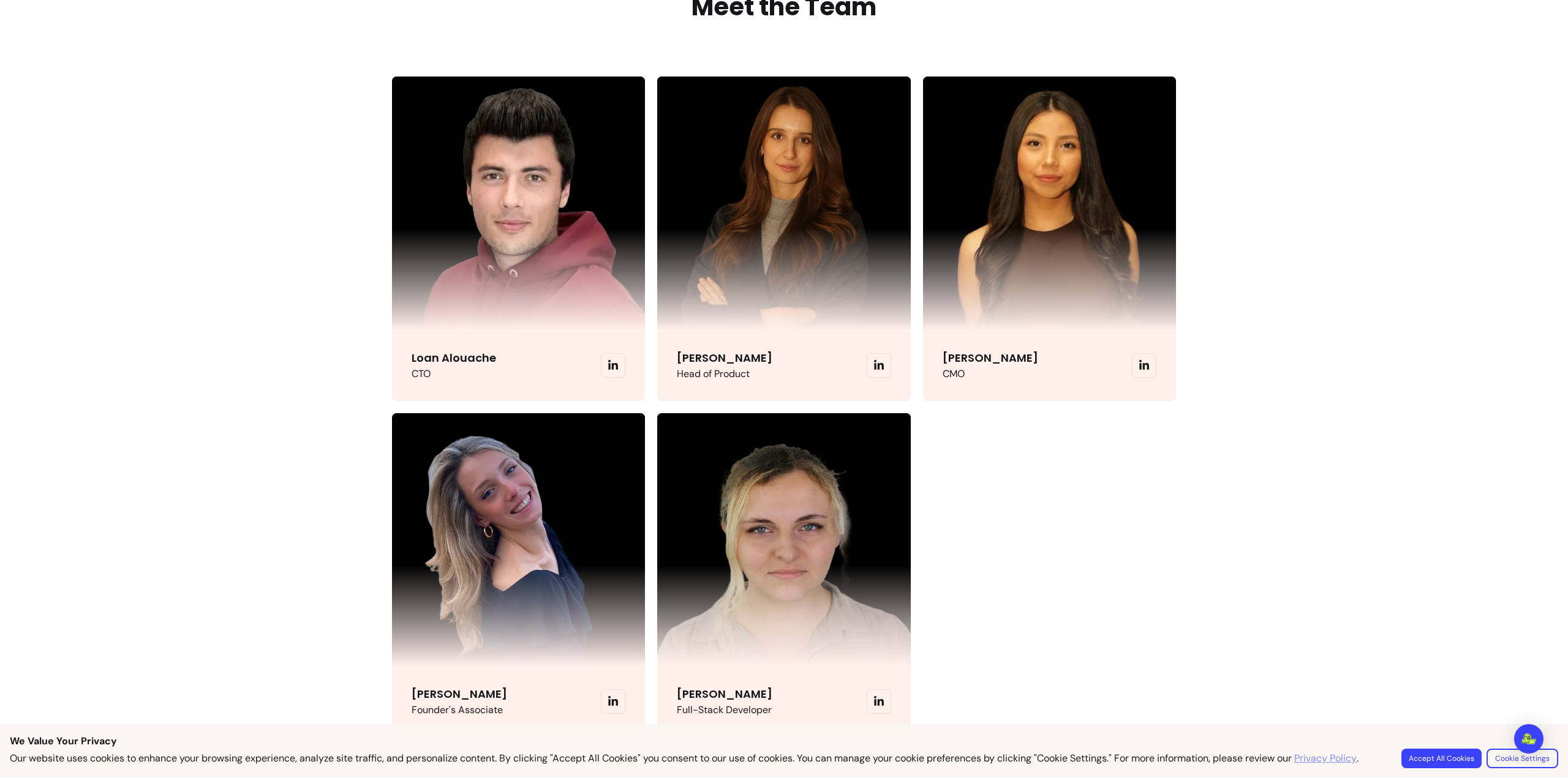
click at [618, 702] on span at bounding box center [613, 702] width 24 height 24
click at [611, 702] on icon at bounding box center [614, 702] width 11 height 11
